Goal: Download file/media

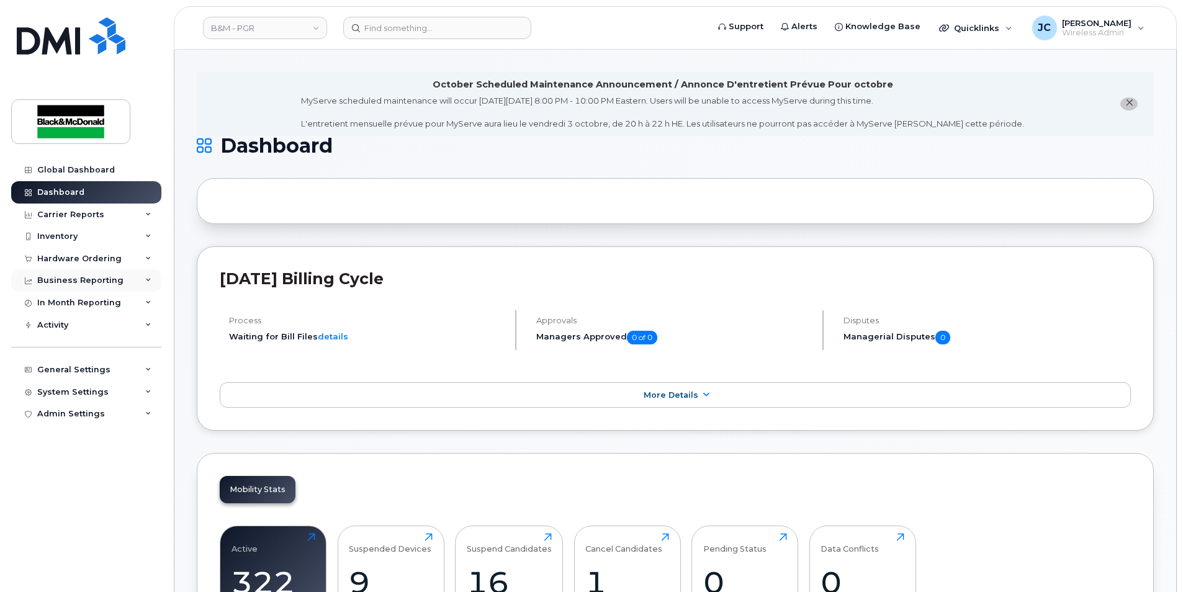
click at [92, 277] on div "Business Reporting" at bounding box center [80, 280] width 86 height 10
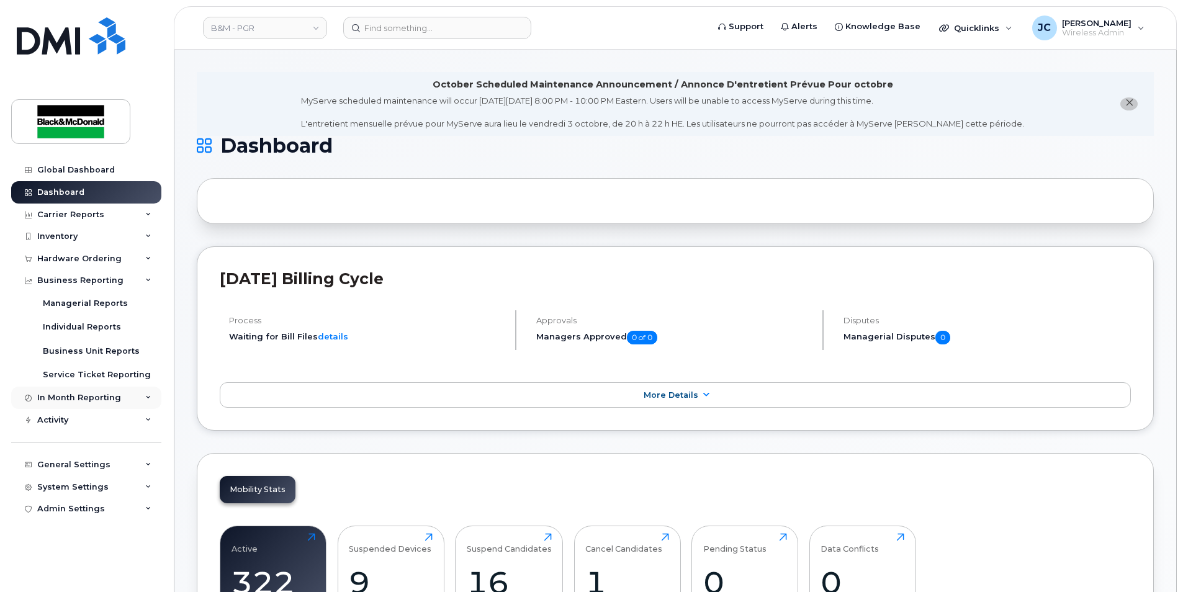
click at [104, 395] on div "In Month Reporting" at bounding box center [79, 398] width 84 height 10
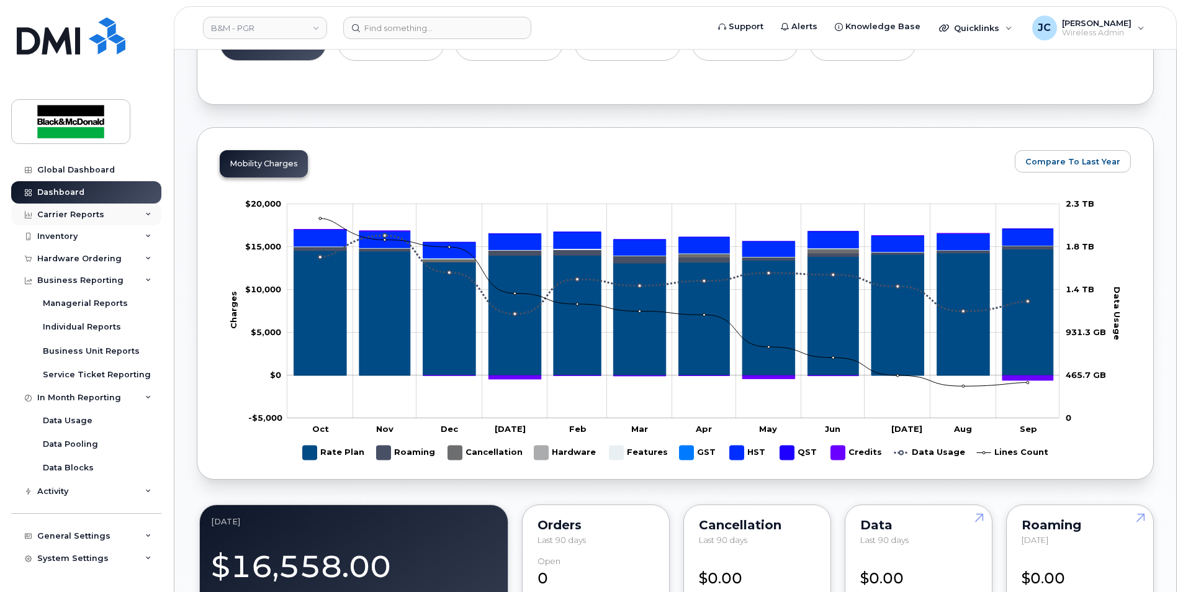
click at [145, 217] on icon at bounding box center [148, 215] width 6 height 6
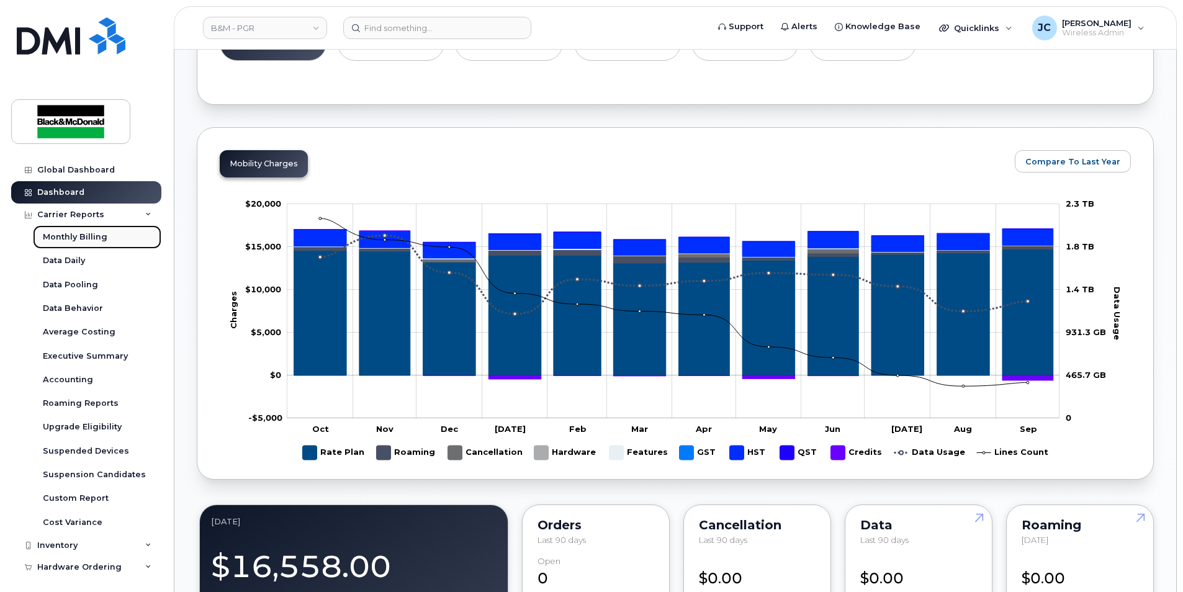
click at [96, 239] on div "Monthly Billing" at bounding box center [75, 236] width 65 height 11
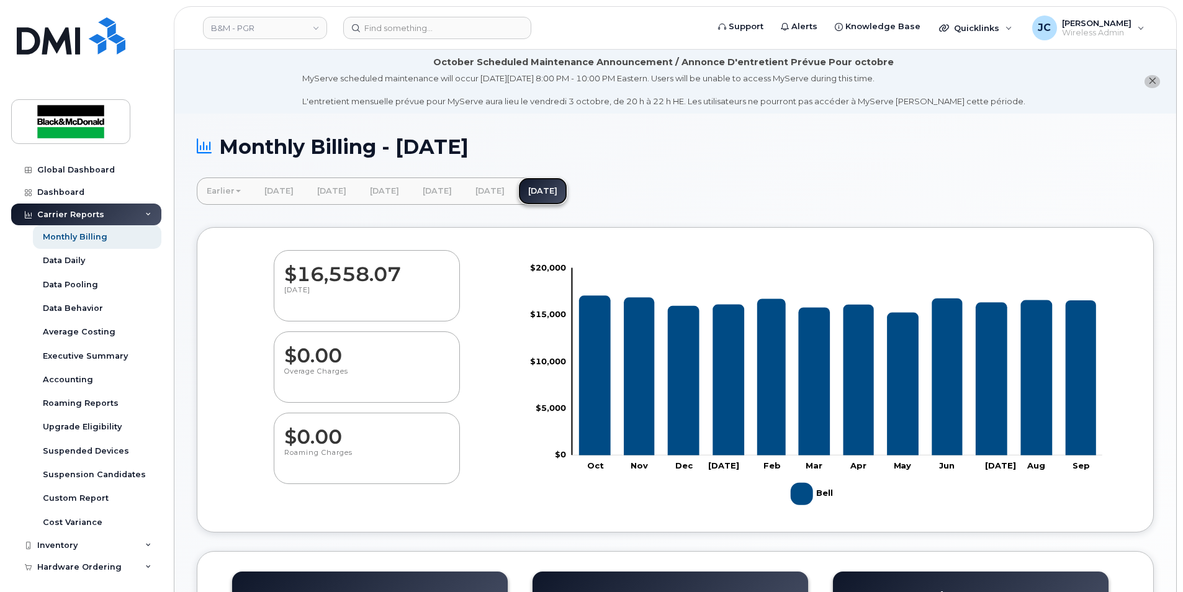
click at [567, 187] on link "[DATE]" at bounding box center [542, 190] width 49 height 27
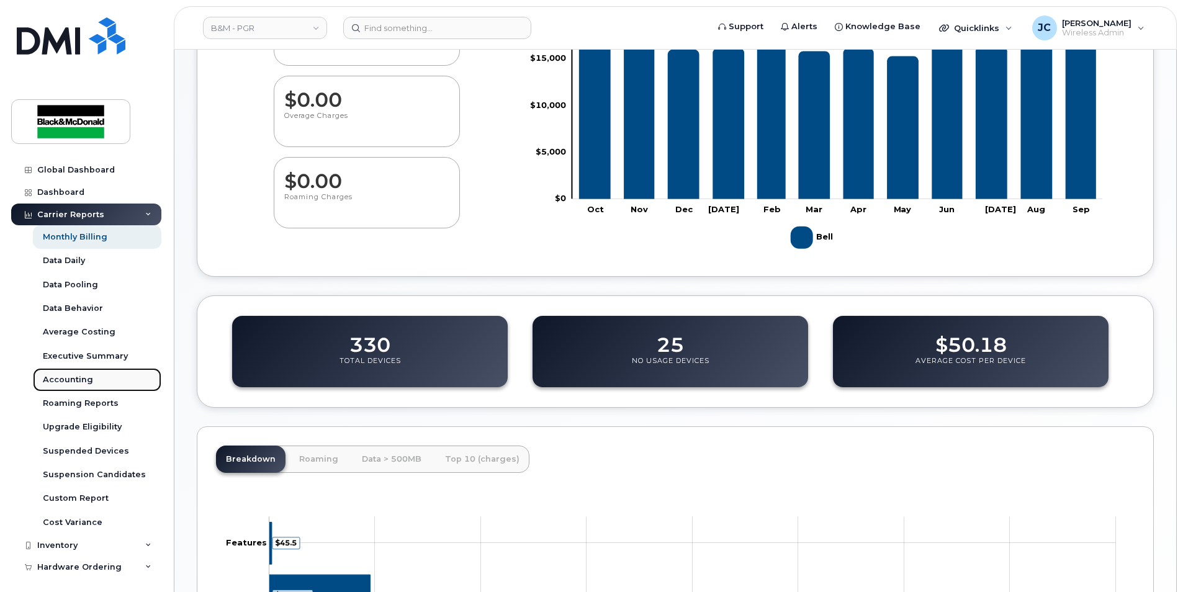
click at [62, 374] on div "Accounting" at bounding box center [68, 379] width 50 height 11
click at [75, 387] on link "Accounting" at bounding box center [97, 380] width 128 height 24
click at [76, 380] on div "Accounting" at bounding box center [68, 379] width 50 height 11
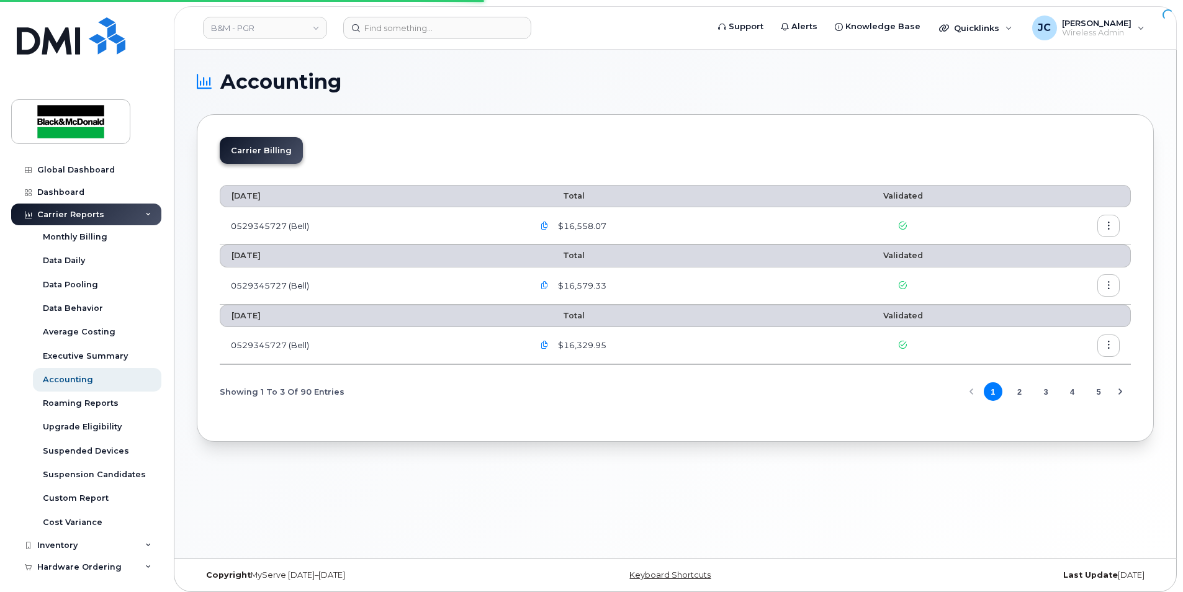
click at [1107, 229] on icon "button" at bounding box center [1108, 226] width 8 height 8
click at [1033, 275] on span "Download" at bounding box center [1051, 275] width 48 height 11
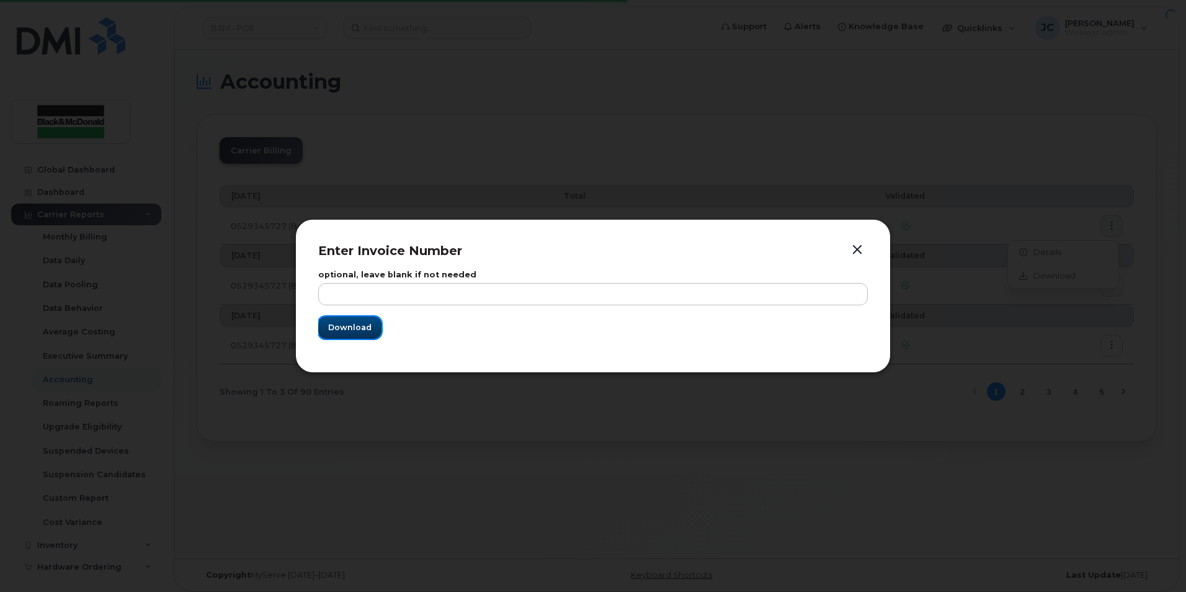
click at [344, 329] on span "Download" at bounding box center [349, 327] width 43 height 12
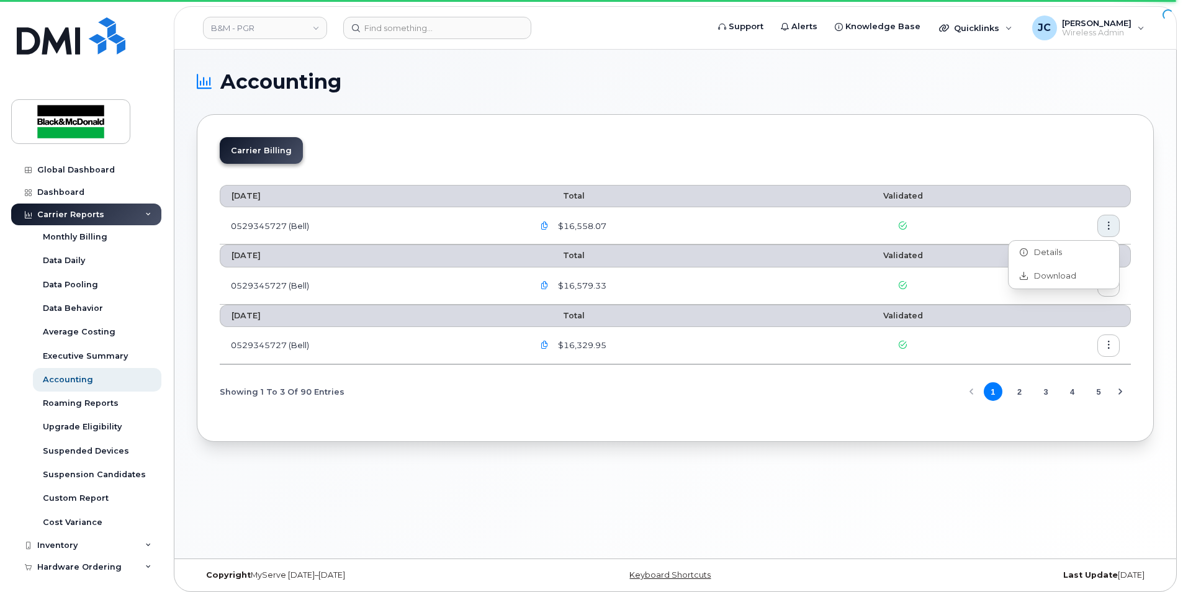
click at [547, 226] on icon "button" at bounding box center [544, 226] width 8 height 8
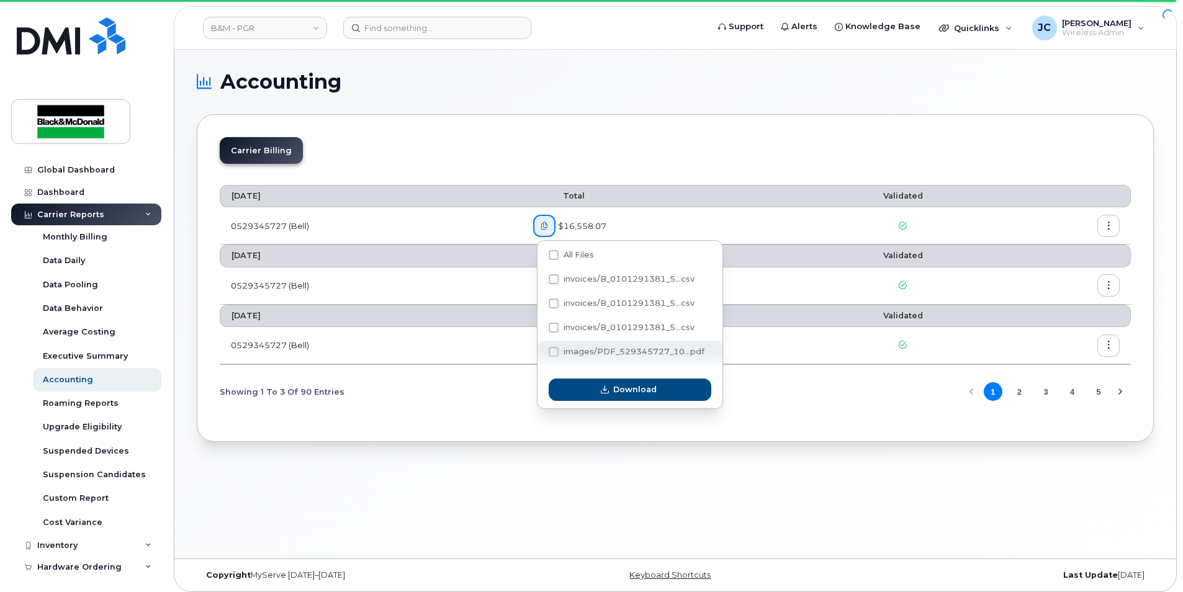
click at [557, 350] on span at bounding box center [553, 352] width 10 height 10
click at [540, 350] on input "images/PDF_529345727_10...pdf" at bounding box center [537, 352] width 6 height 6
checkbox input "true"
click at [626, 395] on span "Download" at bounding box center [634, 389] width 43 height 12
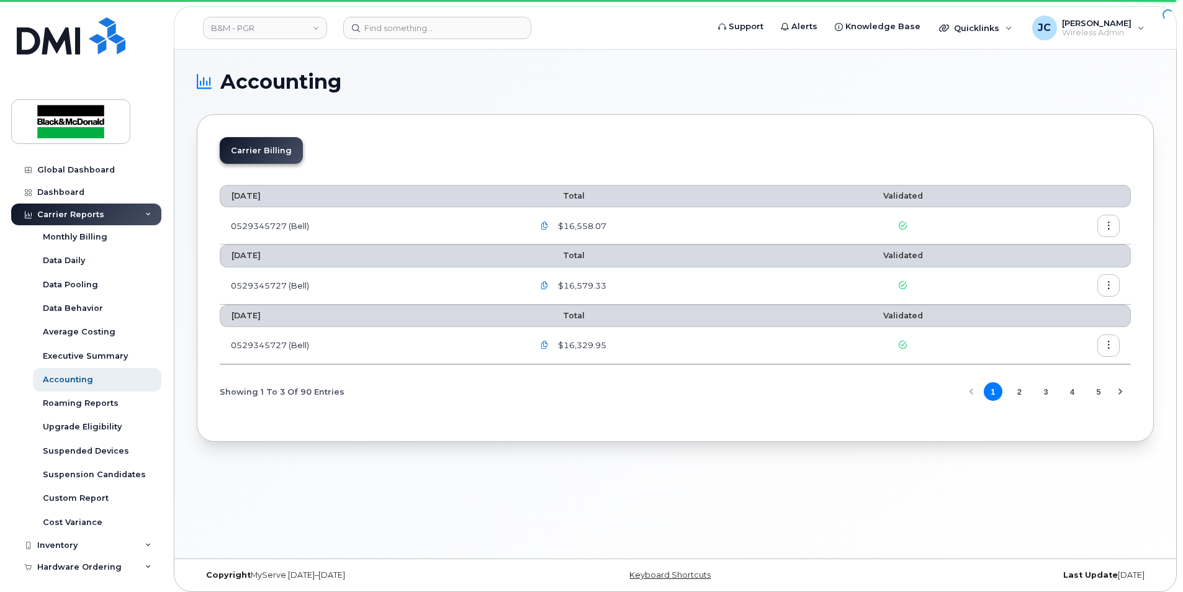
click at [547, 226] on icon "button" at bounding box center [544, 226] width 8 height 8
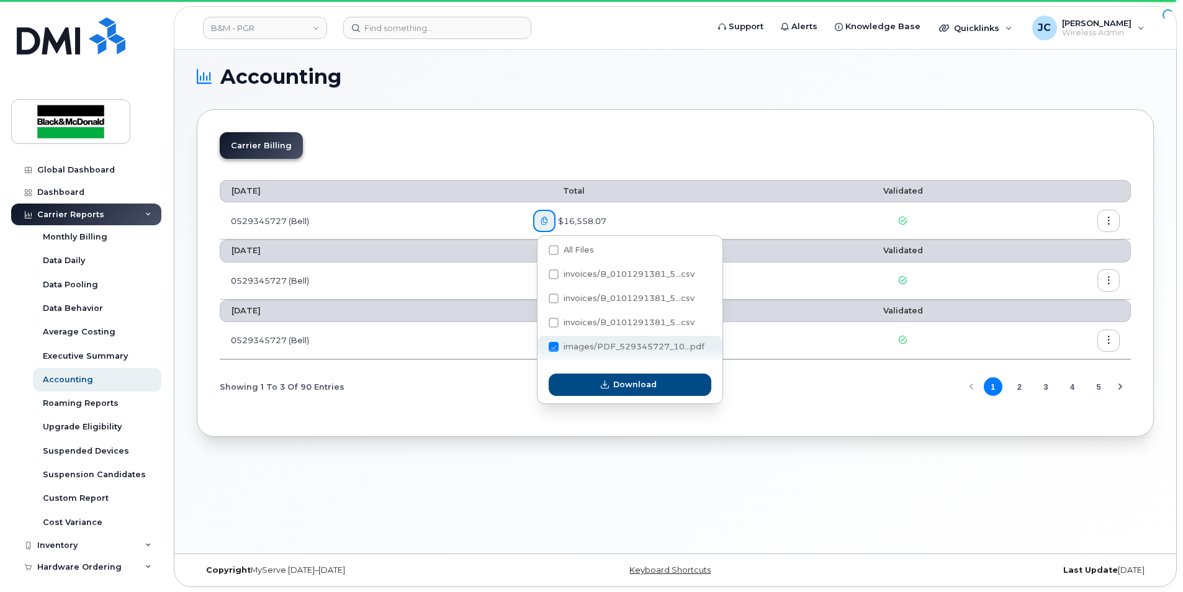
scroll to position [6, 0]
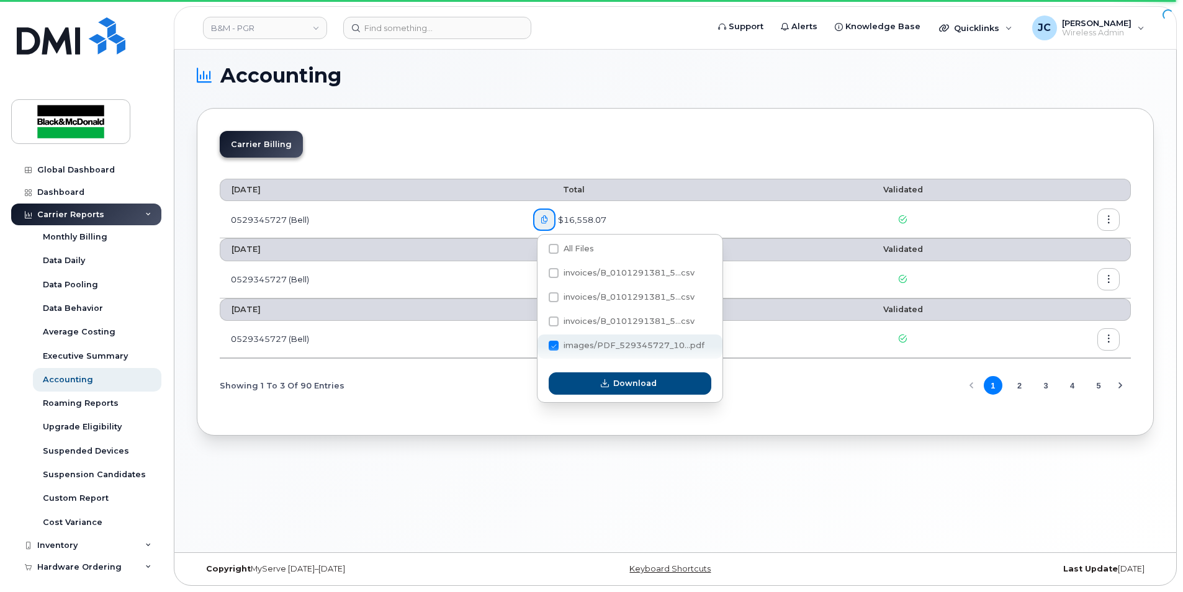
click at [634, 343] on span "images/PDF_529345727_10...pdf" at bounding box center [633, 345] width 141 height 9
click at [540, 343] on input "images/PDF_529345727_10...pdf" at bounding box center [537, 346] width 6 height 6
checkbox input "false"
click at [1166, 14] on header "B&M - PGR Support Alerts Knowledge Base Quicklinks Suspend / Cancel Device Chan…" at bounding box center [675, 27] width 1003 height 43
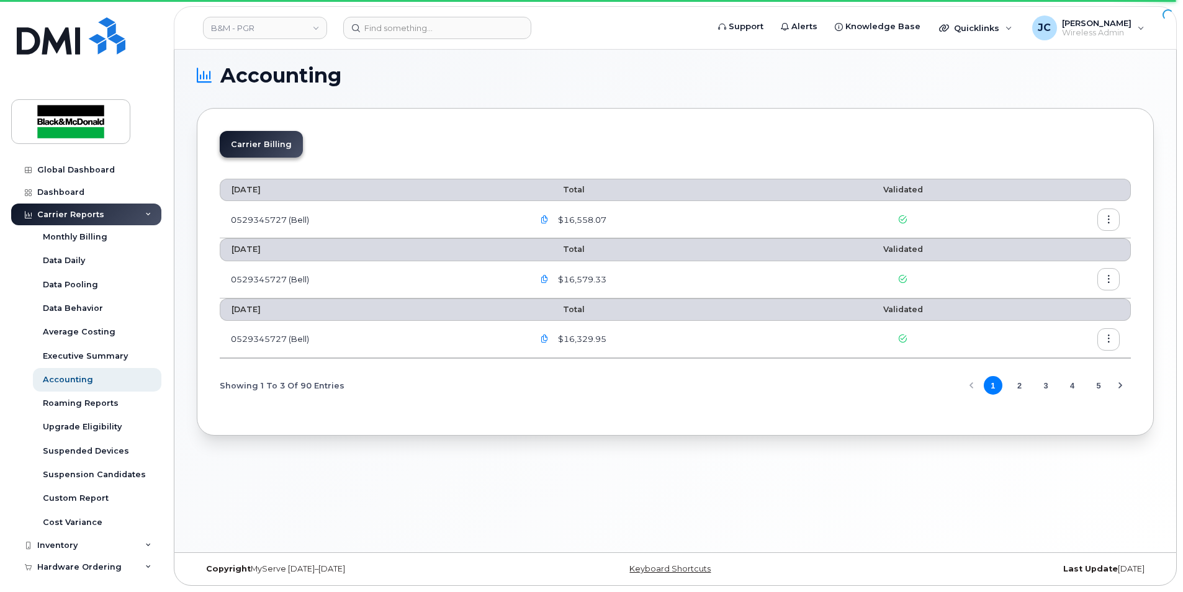
click at [1102, 220] on button "button" at bounding box center [1108, 219] width 22 height 22
click at [1047, 270] on span "Download" at bounding box center [1051, 269] width 48 height 11
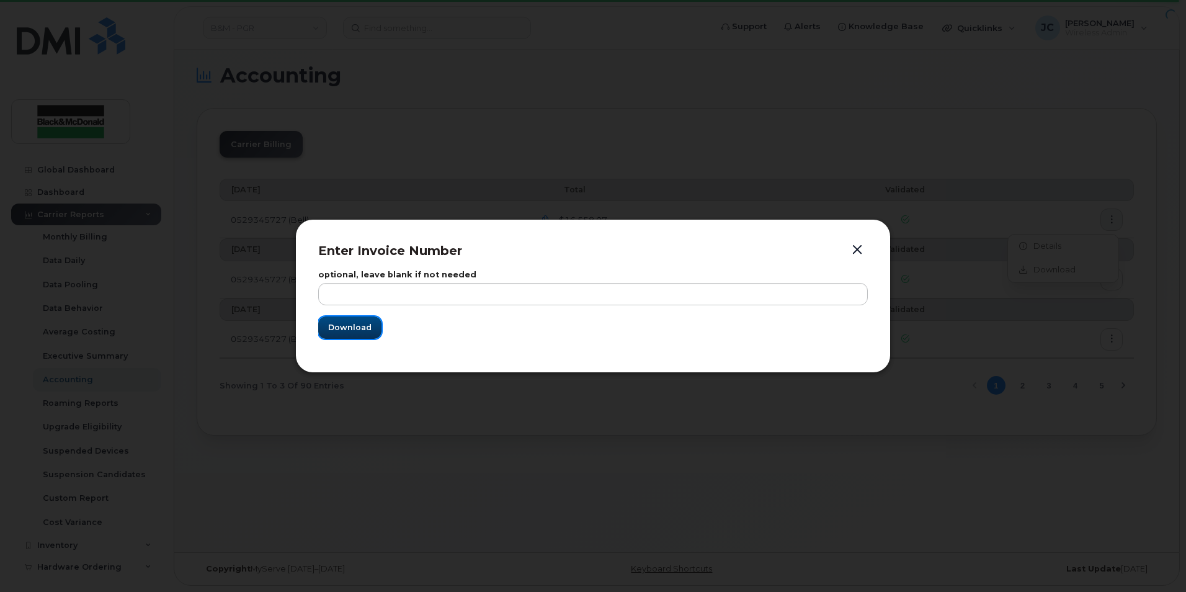
click at [352, 324] on span "Download" at bounding box center [349, 327] width 43 height 12
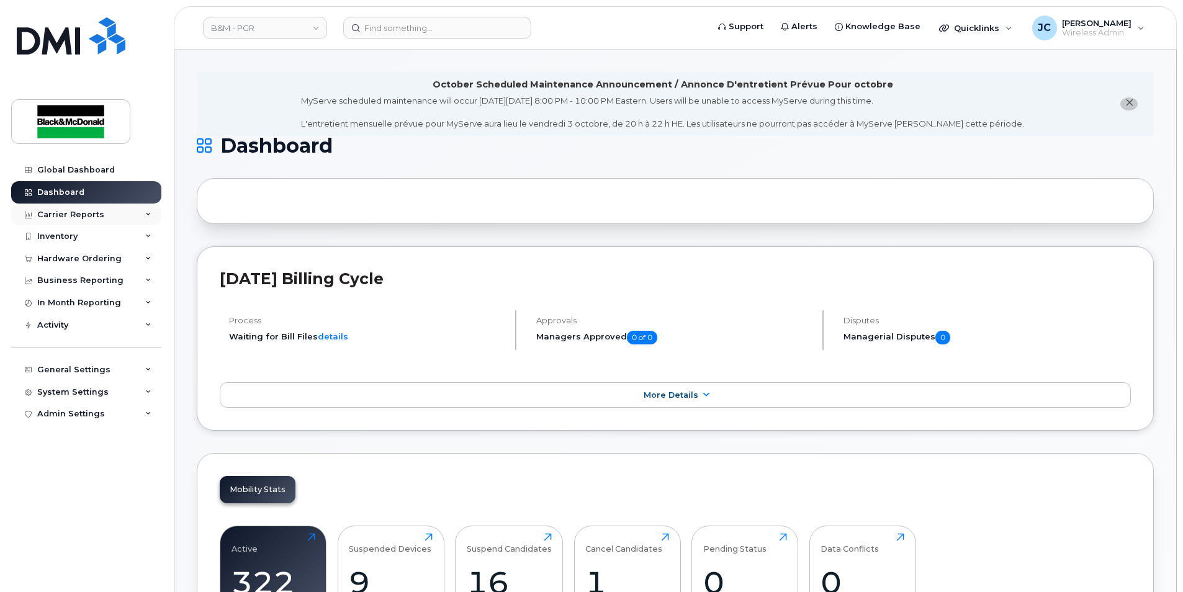
click at [74, 213] on div "Carrier Reports" at bounding box center [70, 215] width 67 height 10
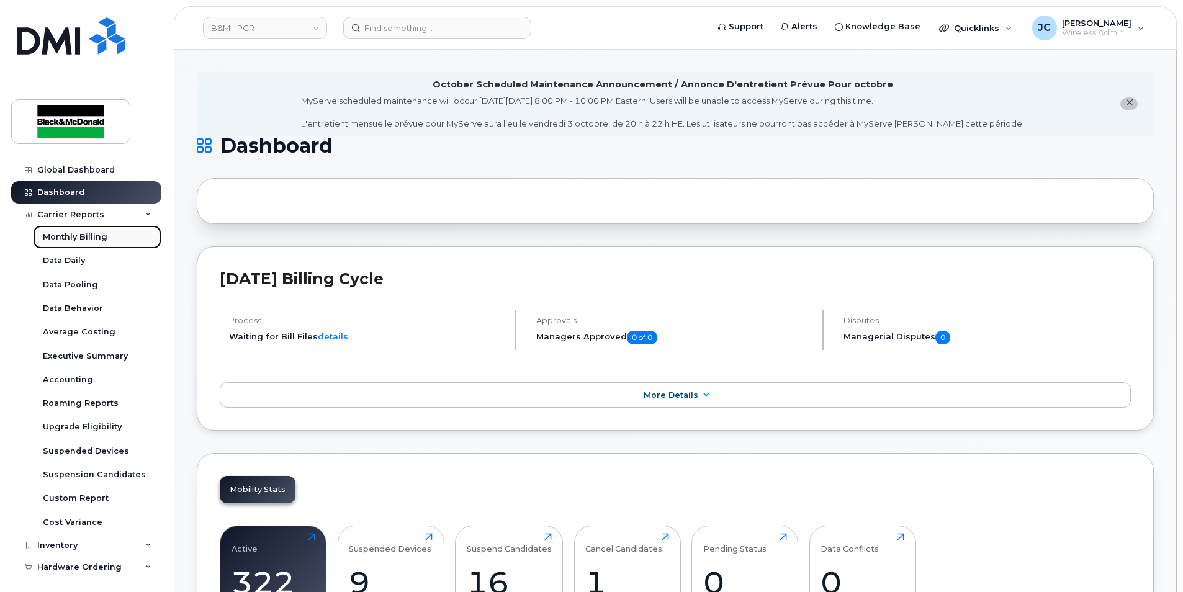
click at [91, 238] on div "Monthly Billing" at bounding box center [75, 236] width 65 height 11
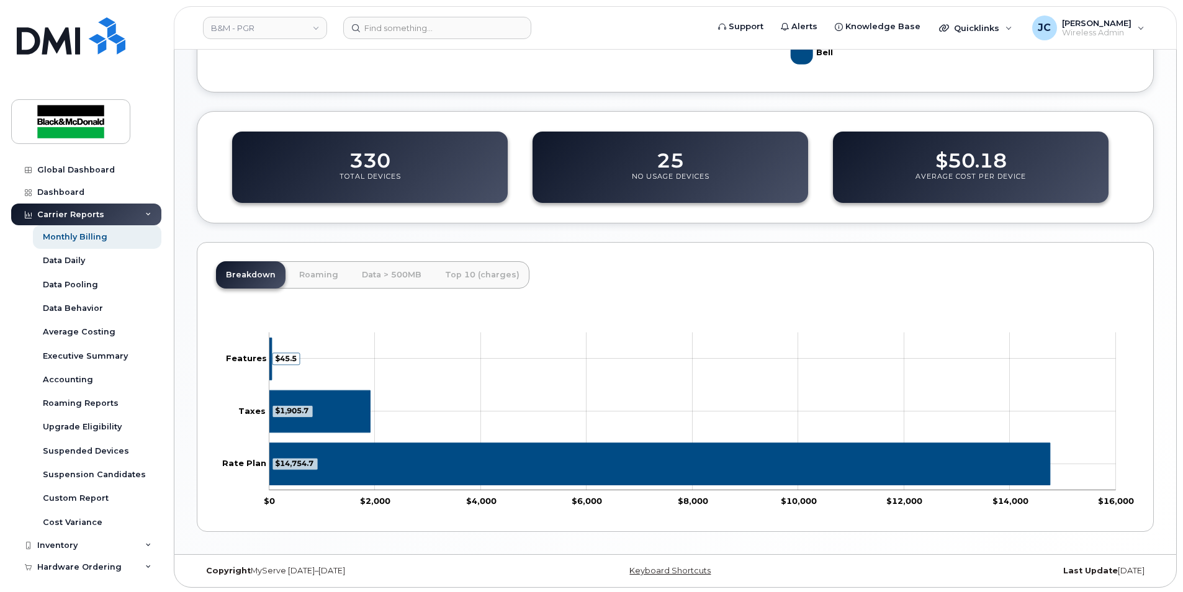
scroll to position [442, 0]
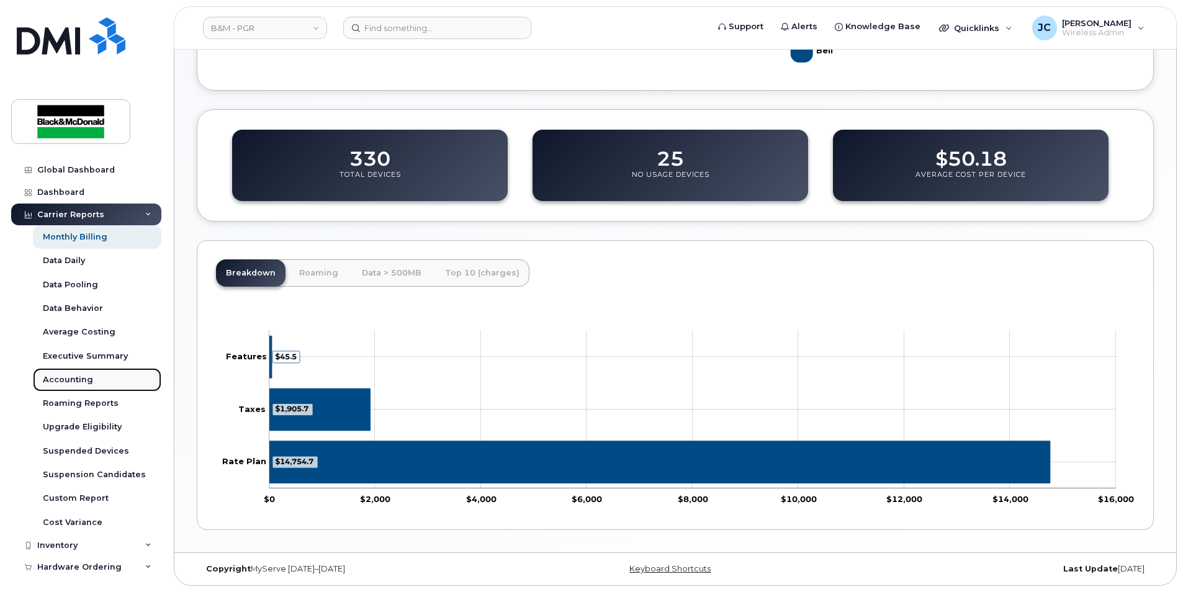
click at [83, 380] on div "Accounting" at bounding box center [68, 379] width 50 height 11
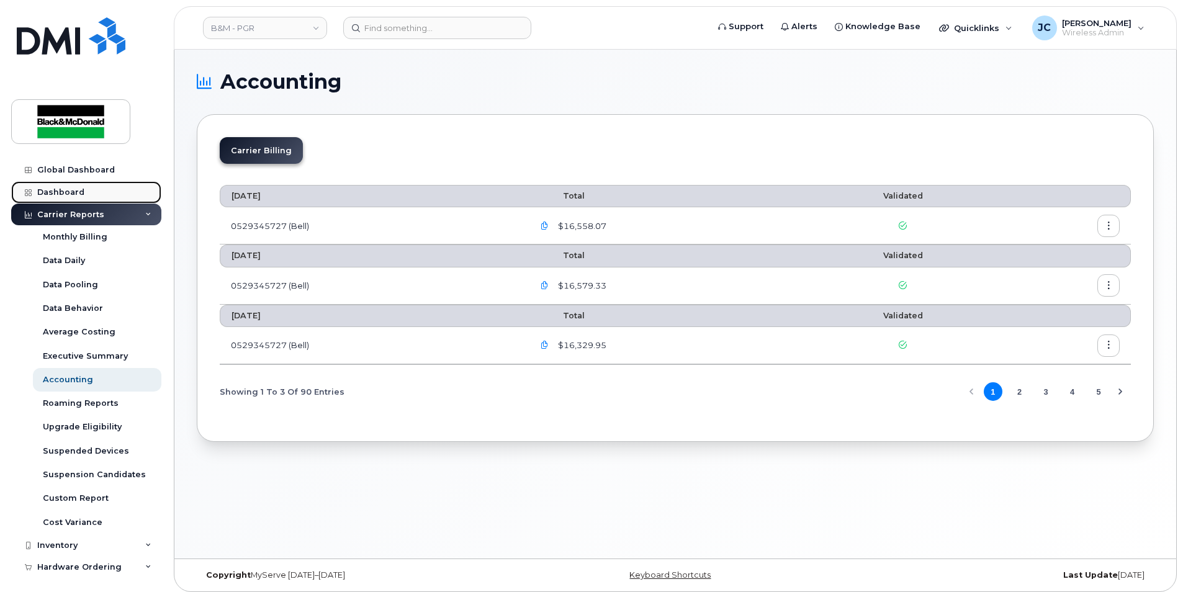
click at [74, 190] on div "Dashboard" at bounding box center [60, 192] width 47 height 10
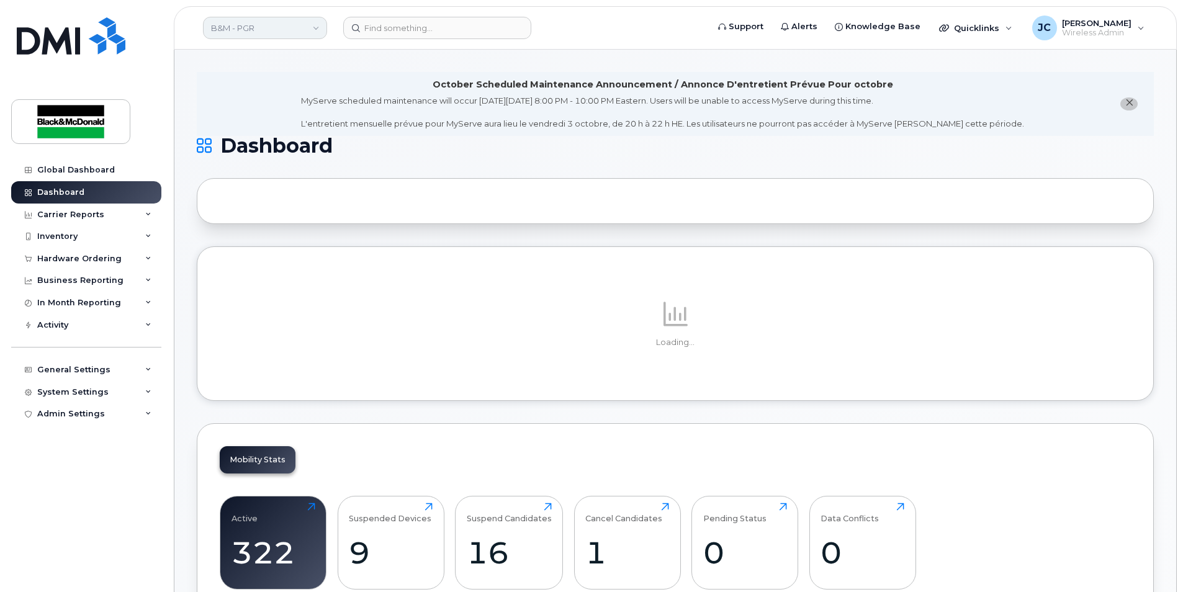
click at [314, 28] on link "B&M - PGR" at bounding box center [265, 28] width 124 height 22
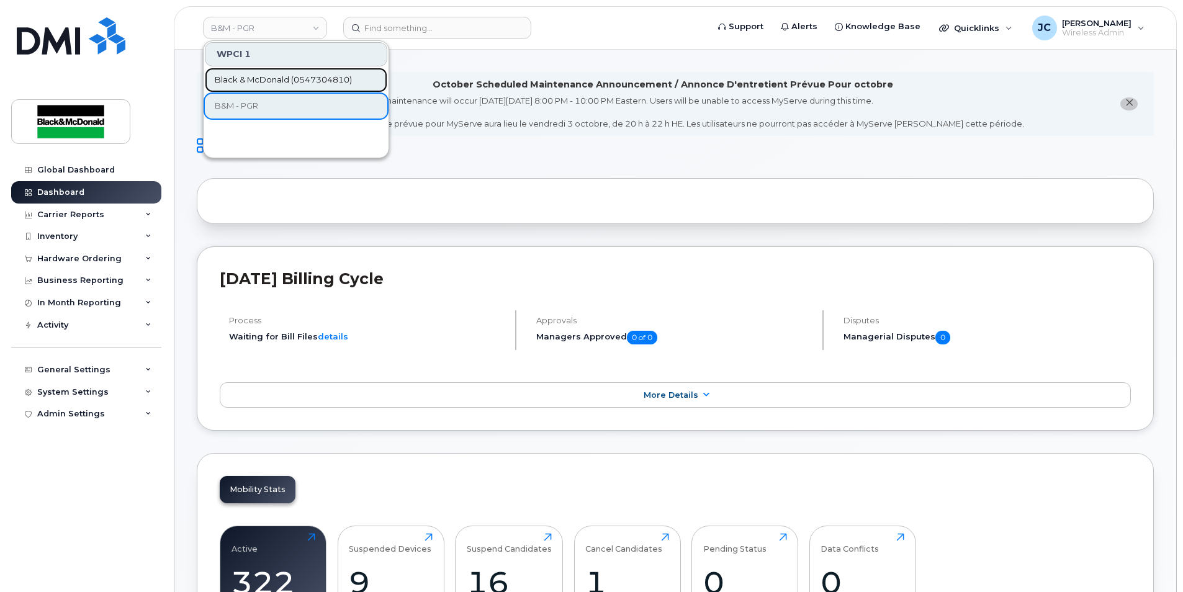
click at [303, 83] on span "Black & McDonald (0547304810)" at bounding box center [283, 80] width 137 height 12
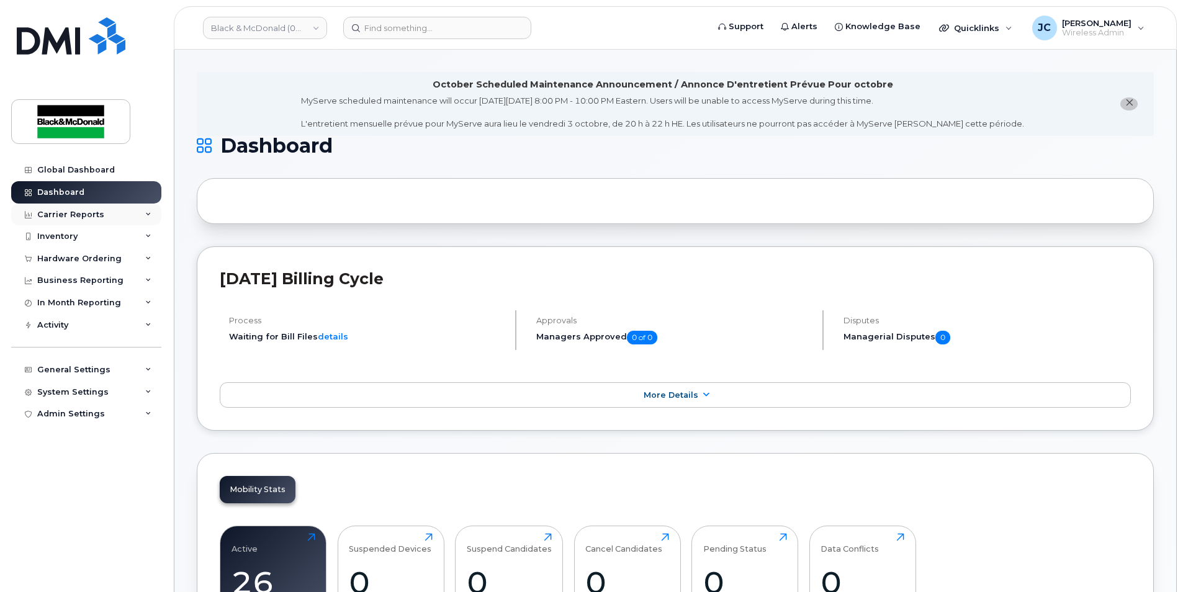
click at [150, 212] on icon at bounding box center [148, 215] width 6 height 6
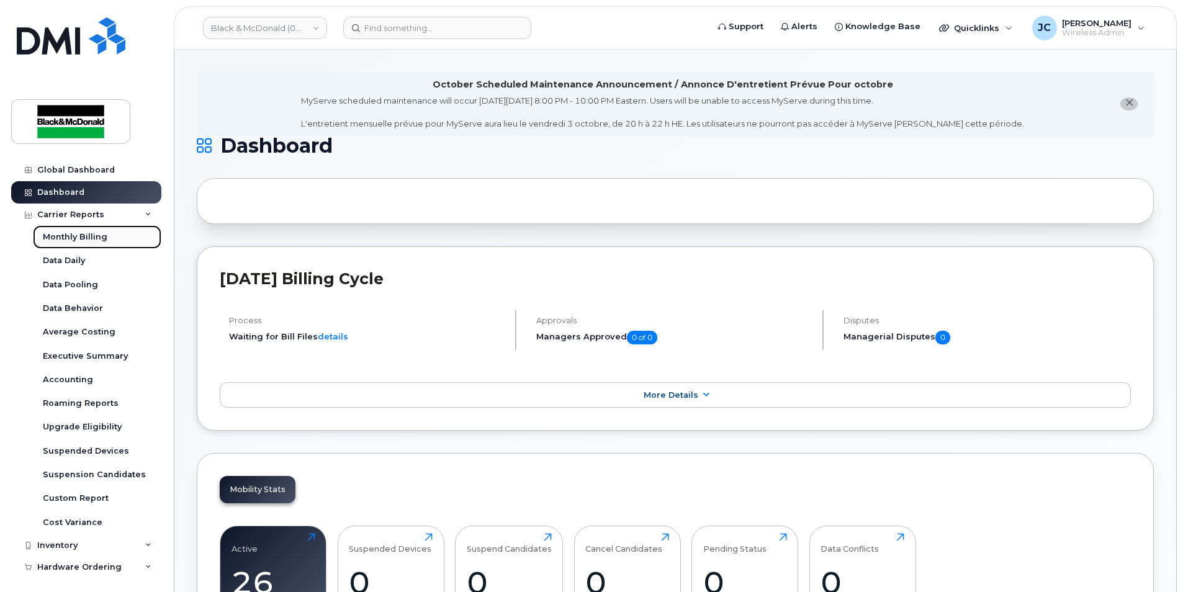
click at [89, 236] on div "Monthly Billing" at bounding box center [75, 236] width 65 height 11
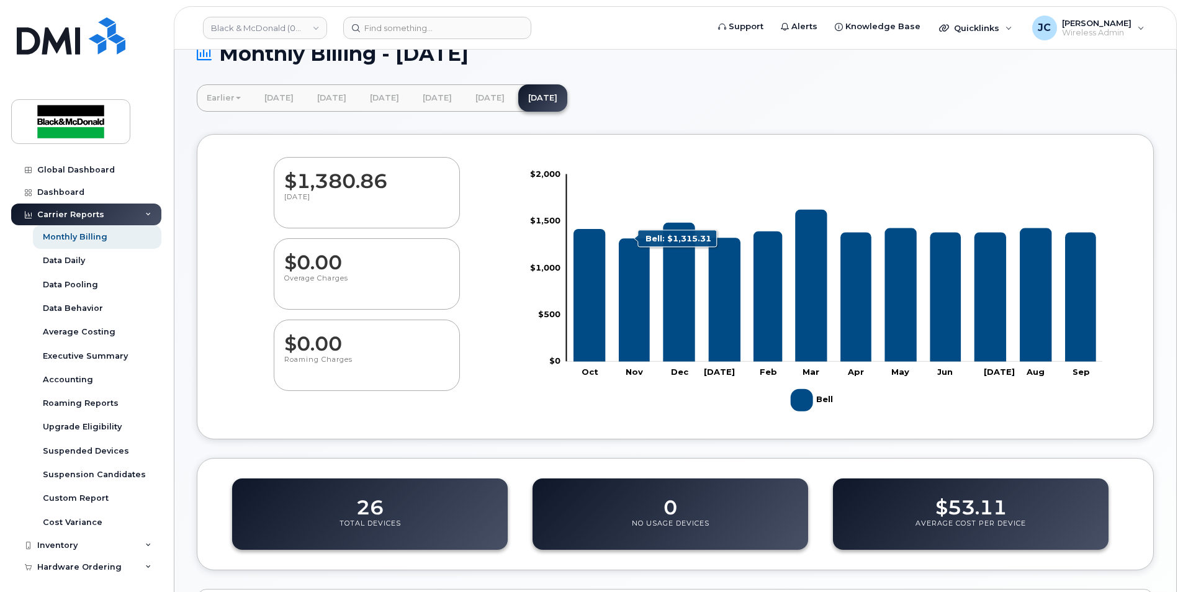
scroll to position [248, 0]
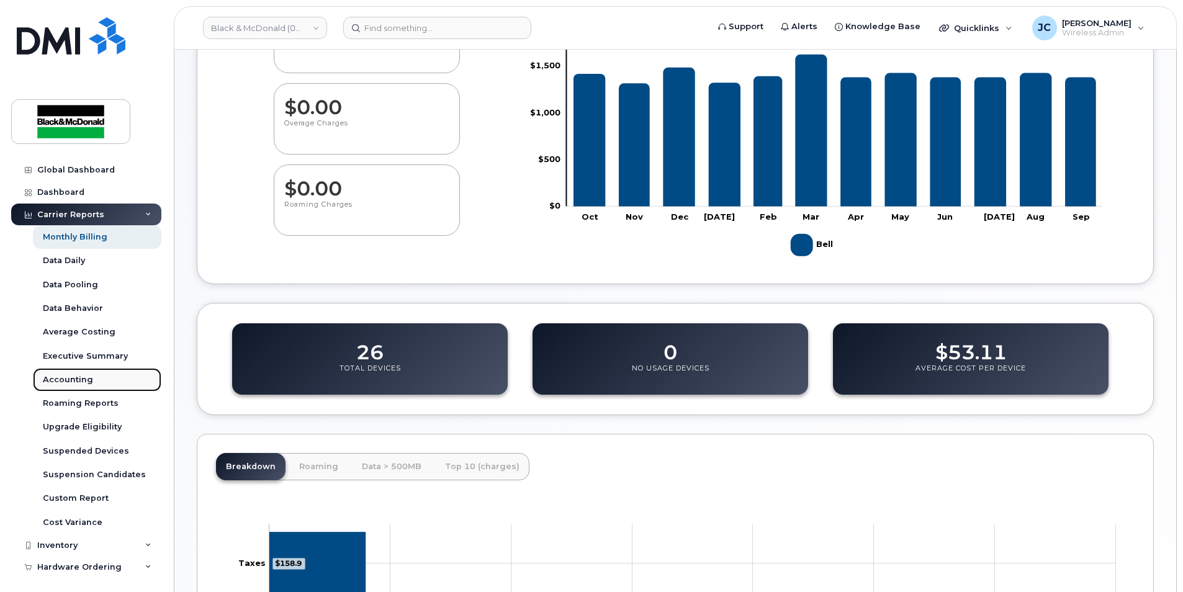
click at [91, 381] on link "Accounting" at bounding box center [97, 380] width 128 height 24
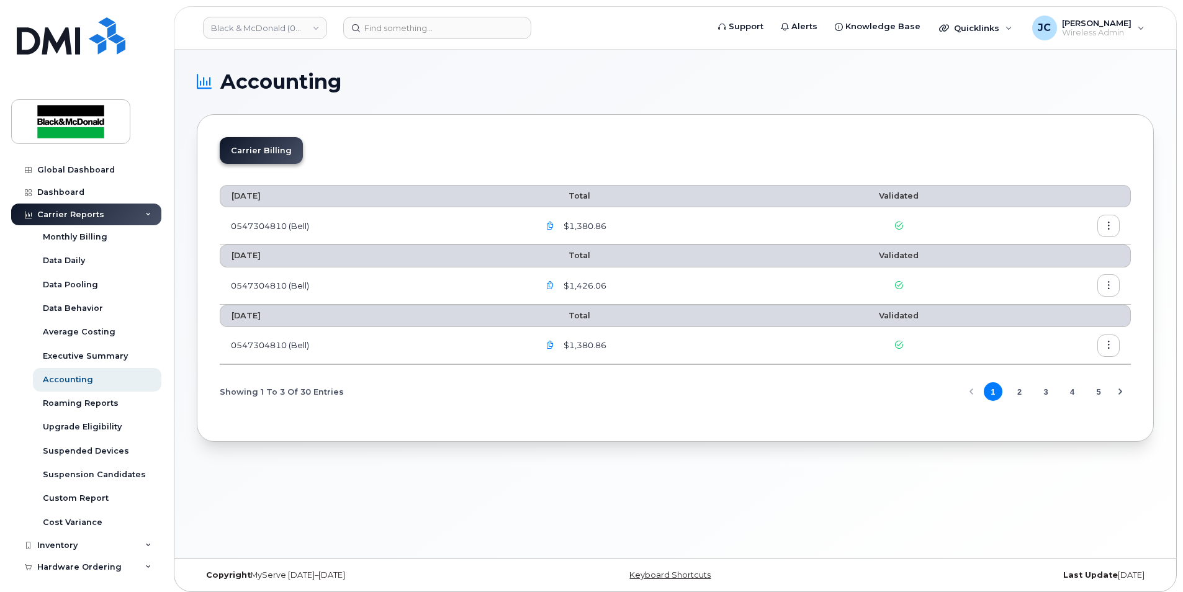
click at [1108, 225] on icon "button" at bounding box center [1108, 226] width 8 height 8
click at [1044, 276] on span "Download" at bounding box center [1051, 275] width 48 height 11
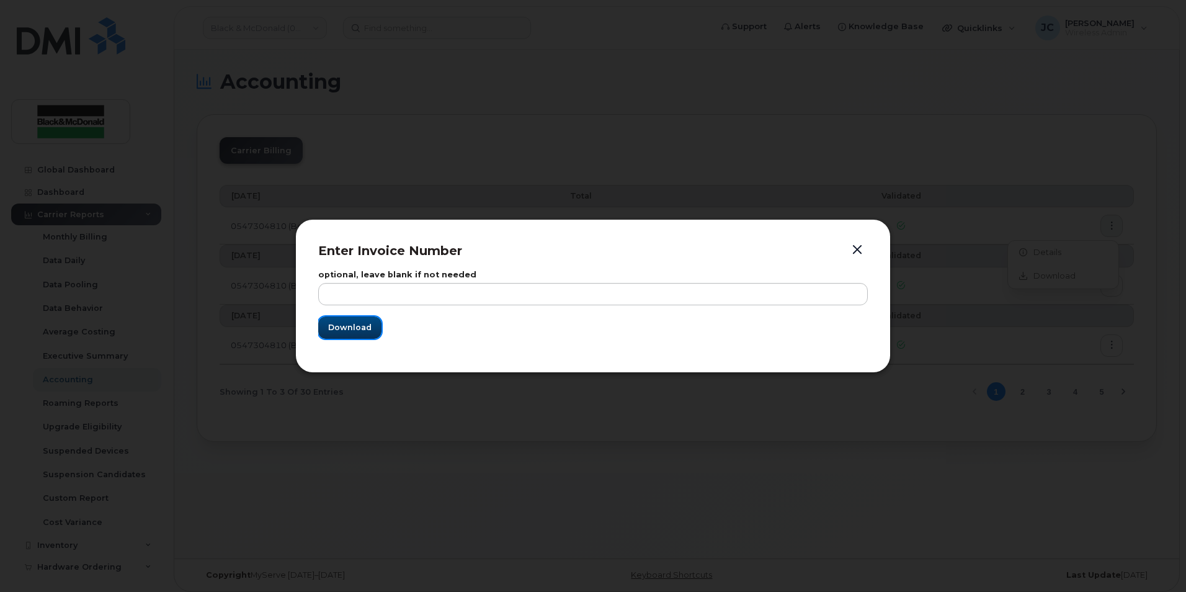
click at [362, 324] on span "Download" at bounding box center [349, 327] width 43 height 12
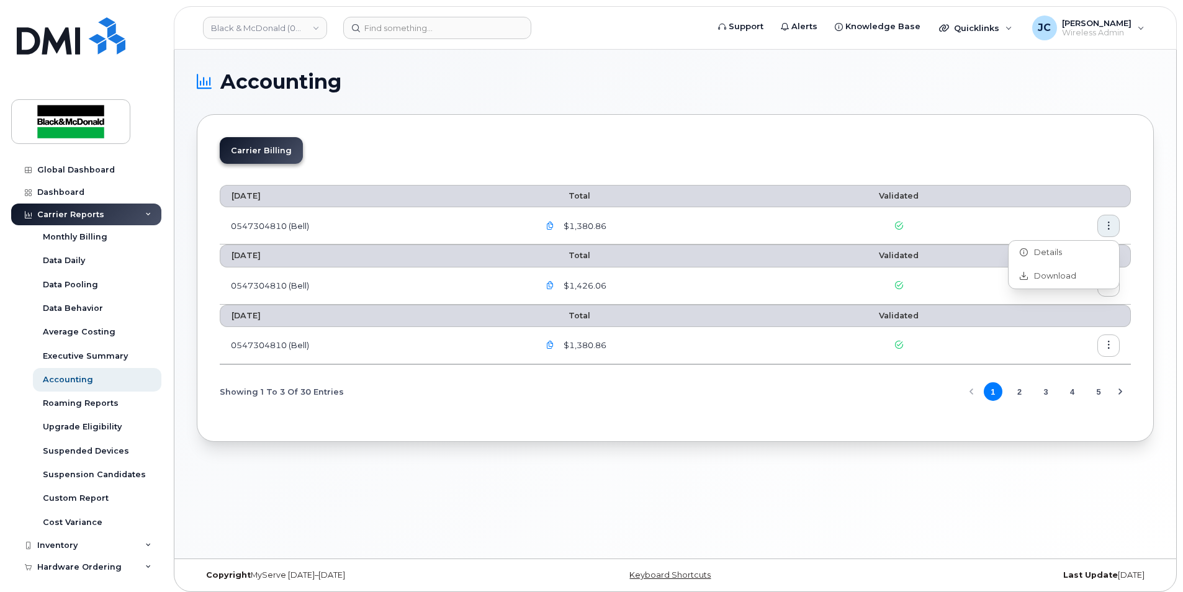
click at [733, 215] on div "$1,380.86" at bounding box center [665, 226] width 253 height 22
click at [1101, 225] on button "button" at bounding box center [1108, 226] width 22 height 22
click at [553, 223] on icon "button" at bounding box center [550, 226] width 8 height 8
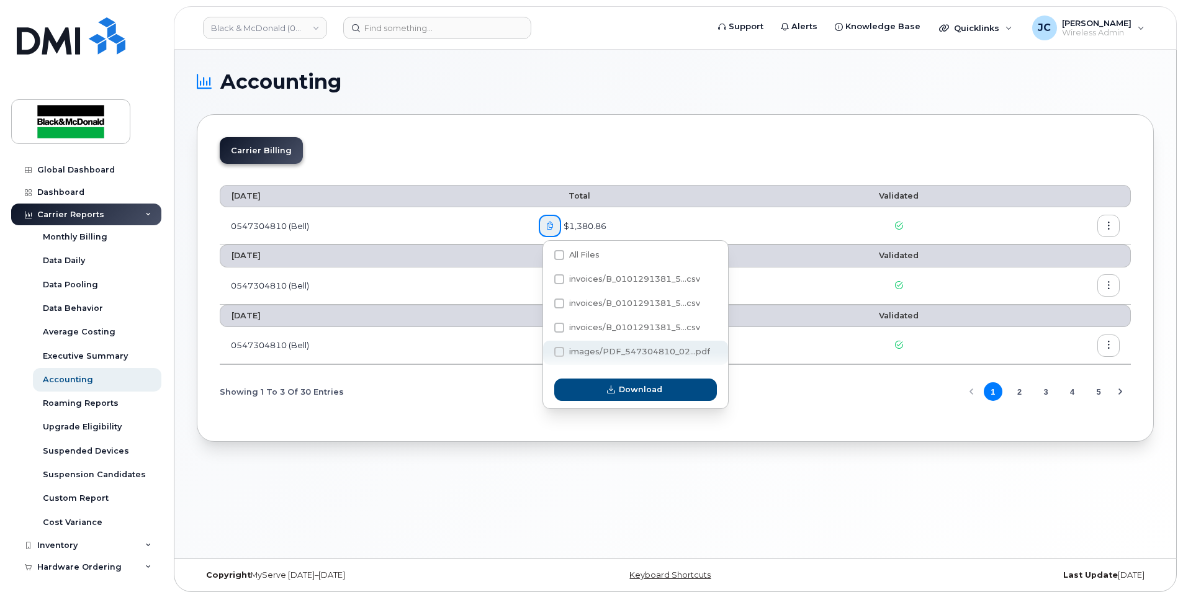
click at [560, 352] on span at bounding box center [559, 352] width 10 height 10
click at [545, 352] on input "images/PDF_547304810_02...pdf" at bounding box center [542, 352] width 6 height 6
checkbox input "true"
click at [638, 393] on span "Download" at bounding box center [640, 389] width 43 height 12
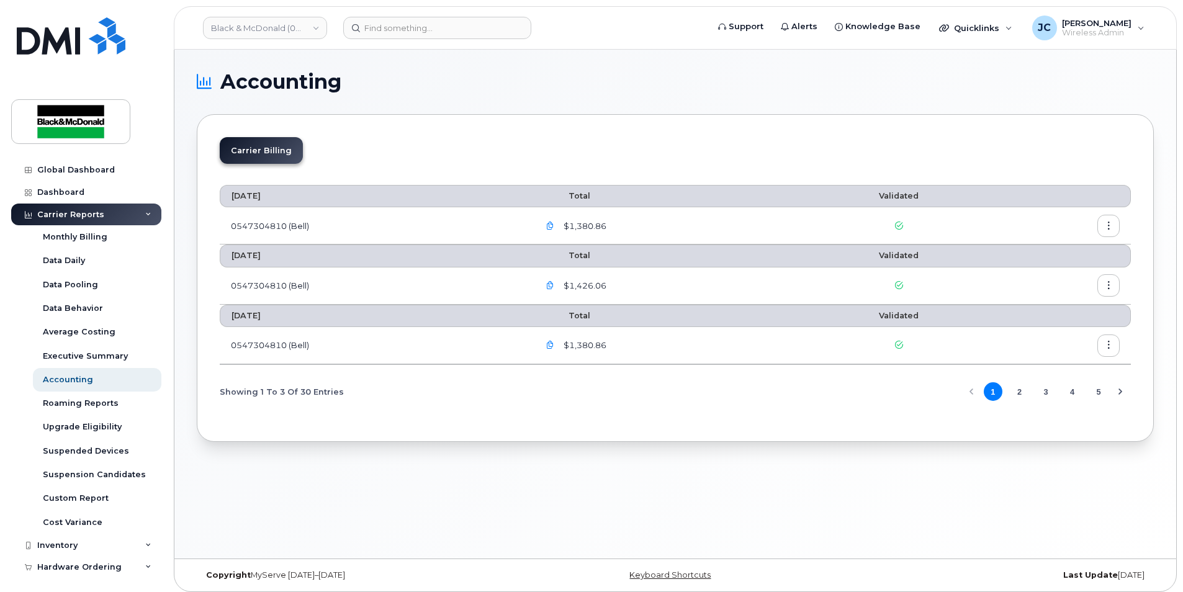
click at [1111, 224] on icon "button" at bounding box center [1108, 226] width 8 height 8
click at [1039, 251] on span "Details" at bounding box center [1044, 252] width 34 height 11
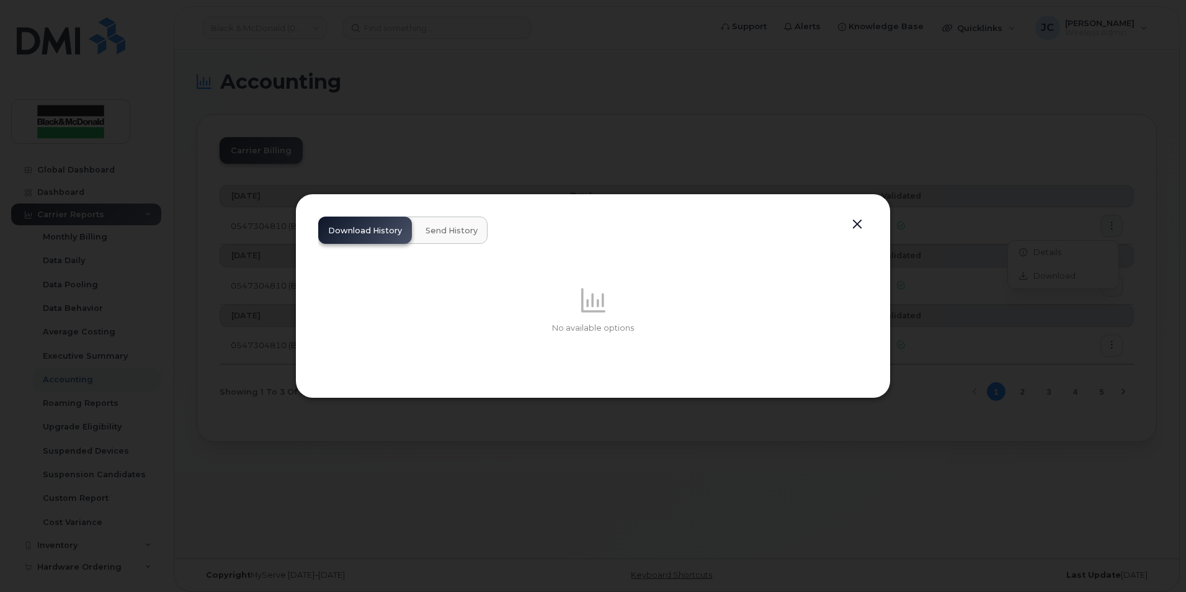
click at [860, 224] on button "button" at bounding box center [857, 224] width 19 height 17
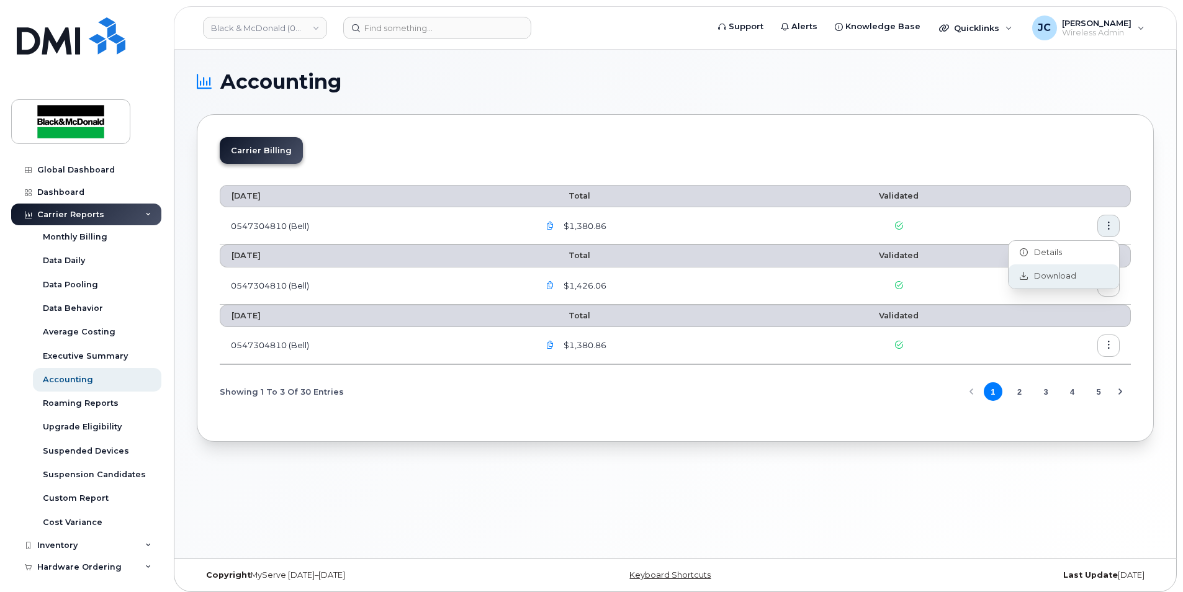
click at [1064, 277] on span "Download" at bounding box center [1051, 275] width 48 height 11
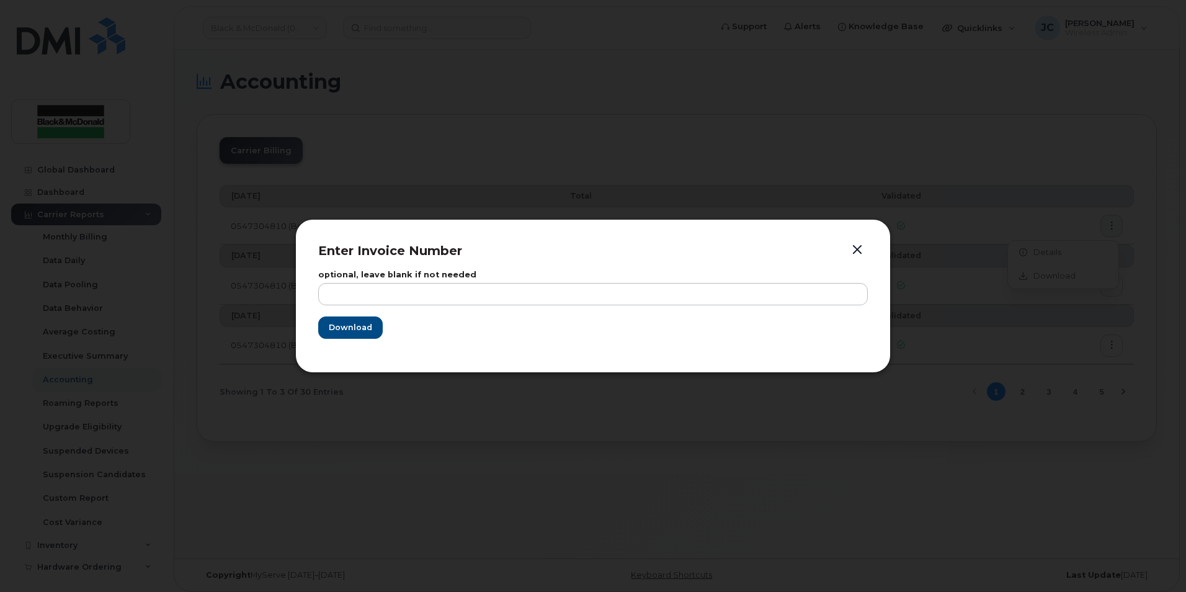
click at [861, 248] on button "button" at bounding box center [857, 249] width 19 height 17
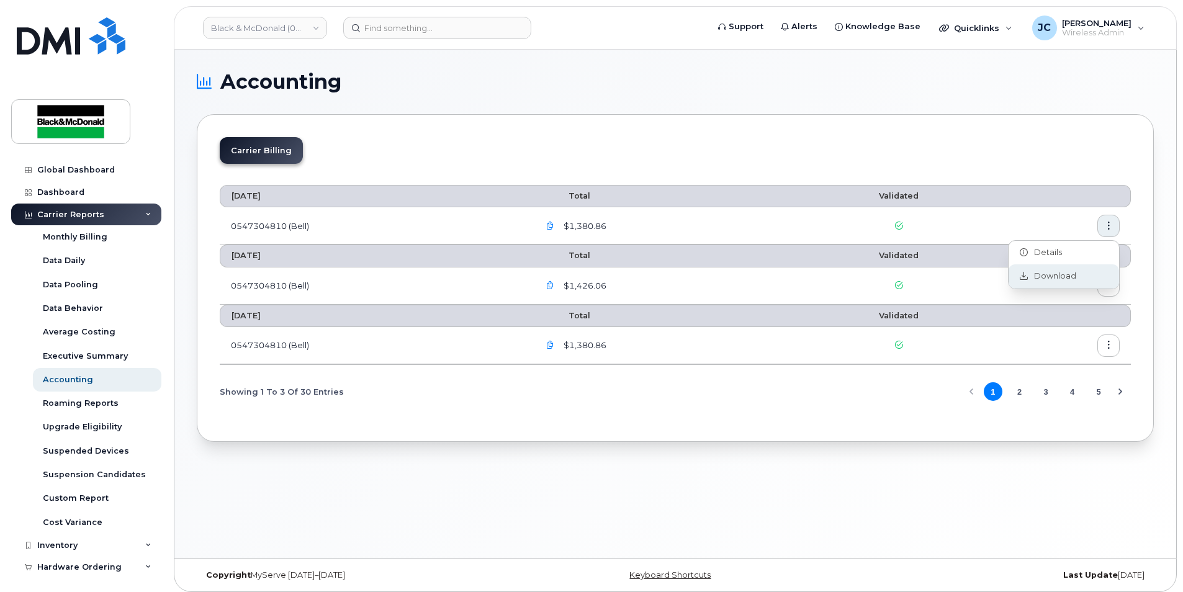
click at [1035, 275] on span "Download" at bounding box center [1051, 275] width 48 height 11
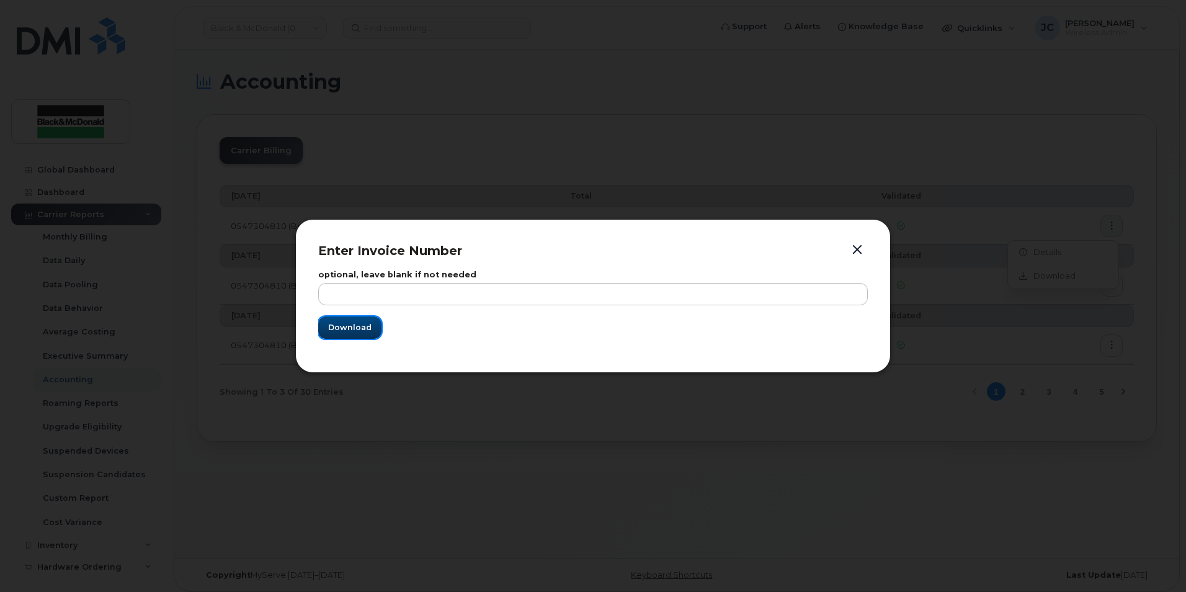
click at [370, 323] on span "Download" at bounding box center [349, 327] width 43 height 12
